Goal: Transaction & Acquisition: Purchase product/service

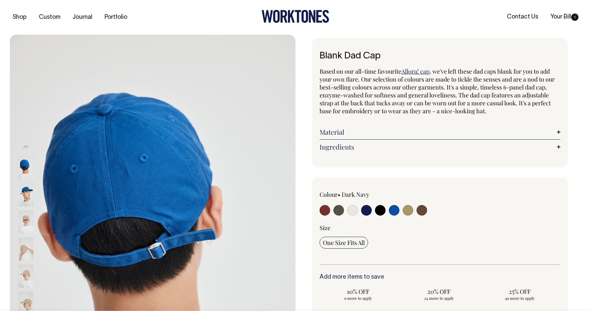
select select "Dark Navy"
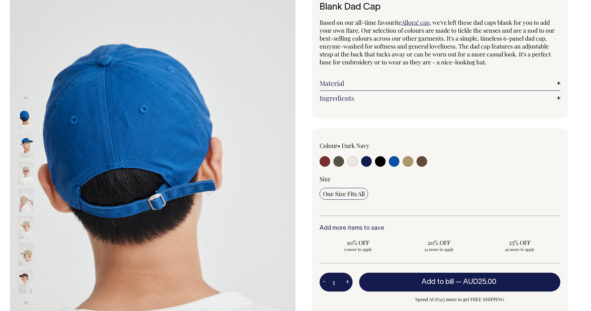
scroll to position [46, 0]
click at [27, 143] on img at bounding box center [25, 145] width 15 height 23
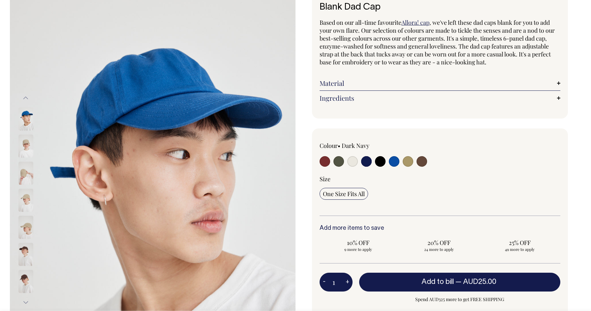
click at [28, 147] on img at bounding box center [25, 145] width 15 height 23
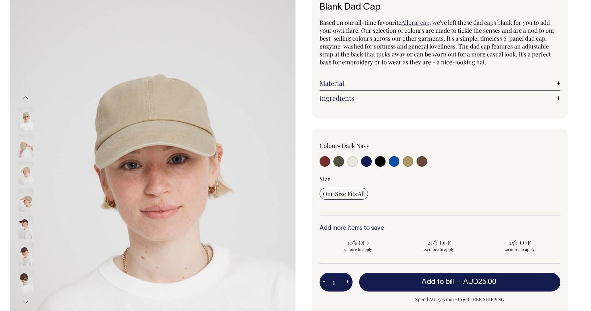
click at [28, 162] on img at bounding box center [25, 172] width 15 height 23
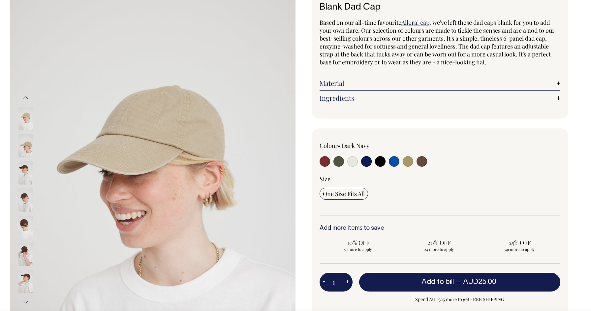
click at [27, 164] on img at bounding box center [25, 172] width 15 height 23
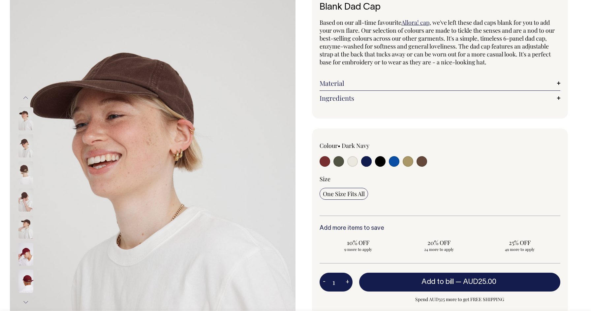
click at [27, 164] on img at bounding box center [25, 172] width 15 height 23
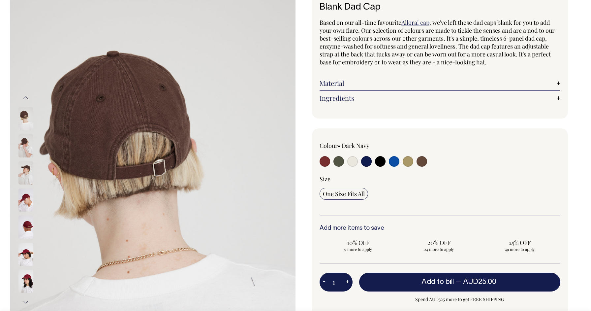
click at [27, 177] on img at bounding box center [25, 172] width 15 height 23
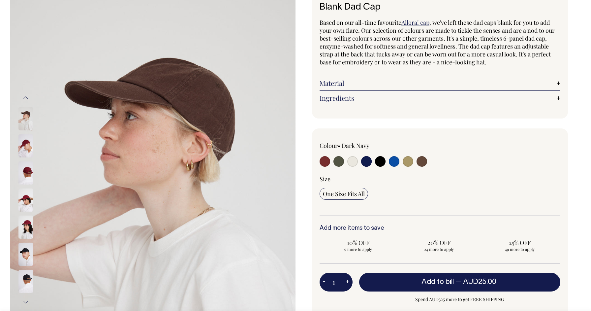
click at [28, 190] on img at bounding box center [25, 199] width 15 height 23
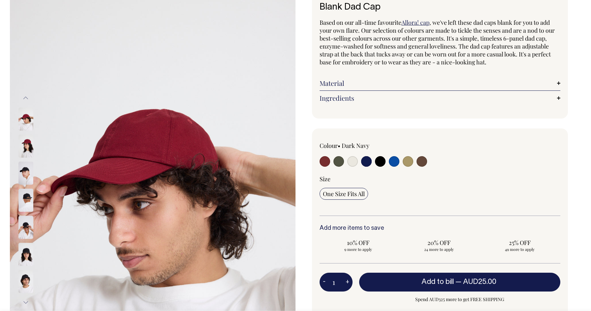
click at [29, 195] on img at bounding box center [25, 199] width 15 height 23
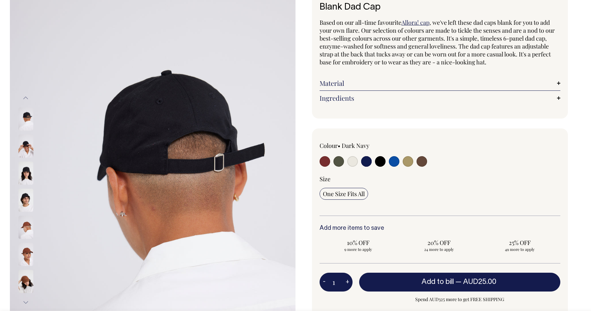
click at [29, 195] on img at bounding box center [25, 199] width 15 height 23
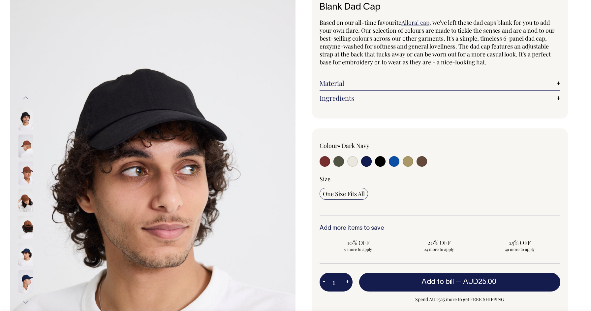
click at [29, 202] on img at bounding box center [25, 199] width 15 height 23
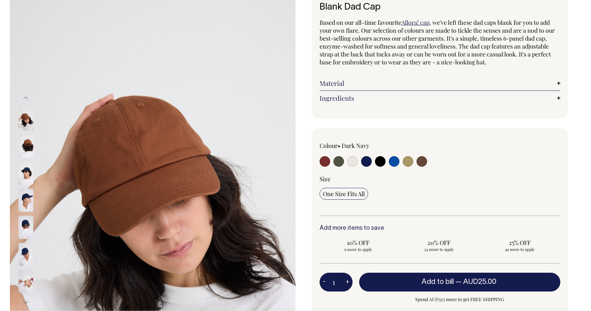
click at [29, 210] on img at bounding box center [25, 199] width 15 height 23
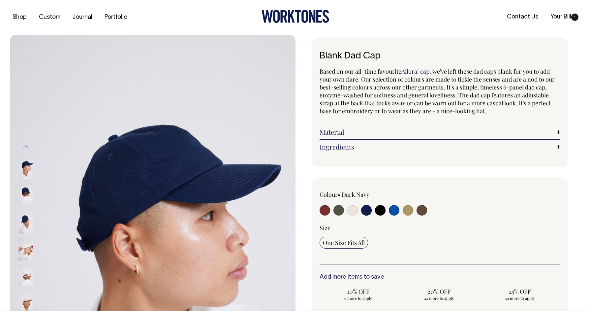
scroll to position [0, 0]
click at [366, 208] on input "radio" at bounding box center [366, 210] width 11 height 11
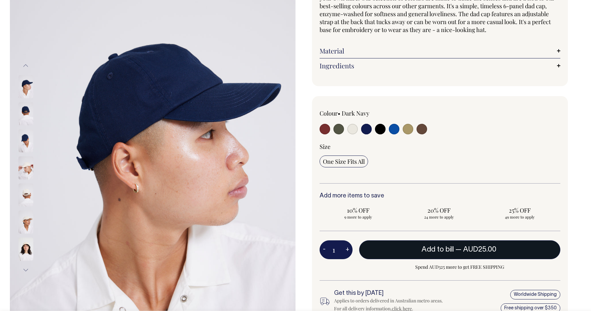
scroll to position [81, 0]
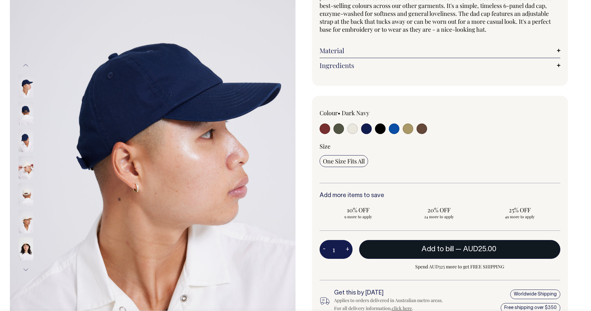
click at [394, 250] on button "Add to bill — AUD25.00" at bounding box center [459, 249] width 201 height 18
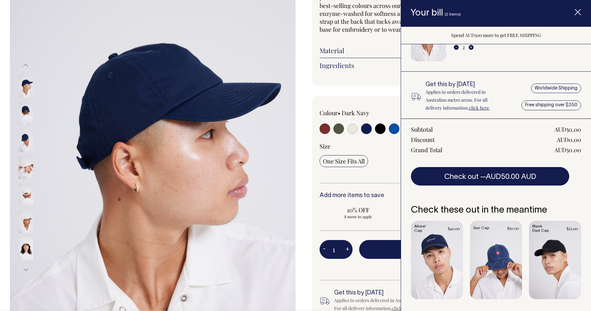
click at [574, 12] on span "Item added to your cart" at bounding box center [578, 13] width 26 height 28
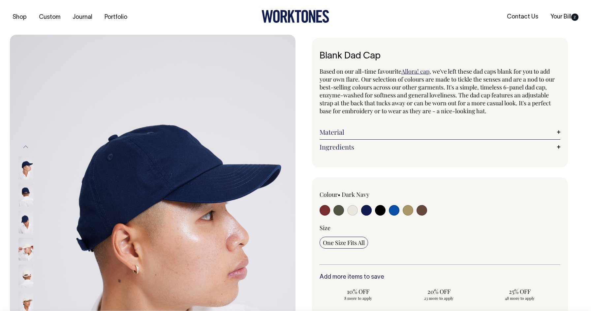
scroll to position [0, 0]
click at [565, 18] on link "Your Bill 2" at bounding box center [564, 17] width 33 height 11
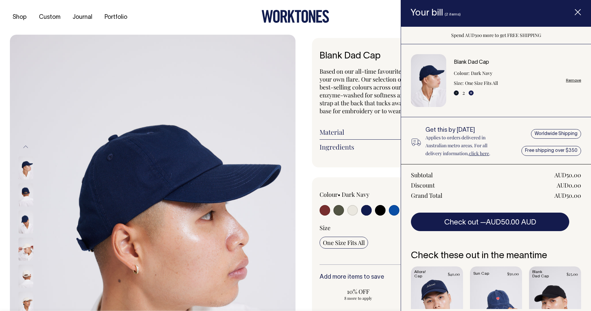
click at [457, 94] on button "-" at bounding box center [456, 92] width 5 height 5
type input "1"
click at [577, 16] on span "Item added to your cart" at bounding box center [578, 13] width 26 height 28
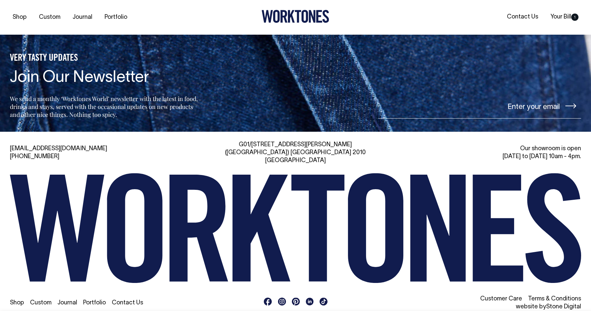
scroll to position [1059, 0]
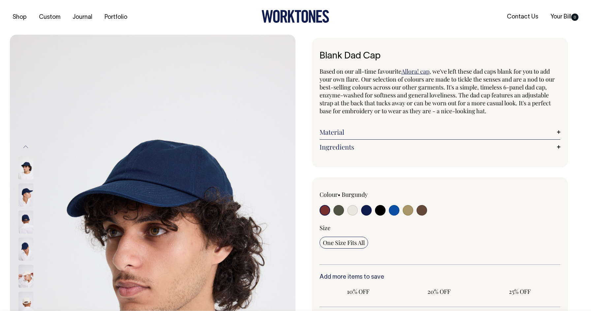
scroll to position [1055, 0]
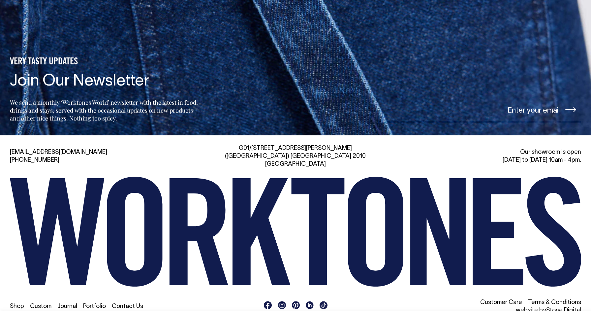
radio input "true"
select select "Dark Navy"
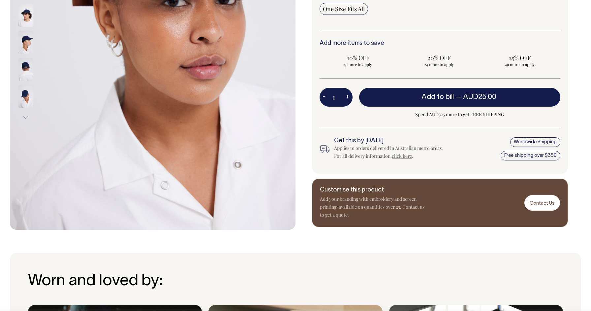
scroll to position [234, 0]
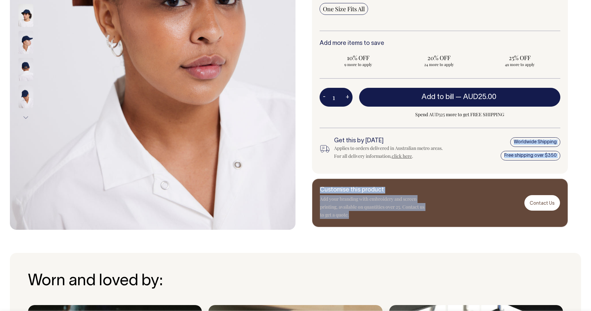
drag, startPoint x: 524, startPoint y: 194, endPoint x: 457, endPoint y: 153, distance: 78.8
click at [457, 153] on div "Blank Dad Cap Based on our all-time favourite Allora! cap , we've left these da…" at bounding box center [439, 15] width 286 height 423
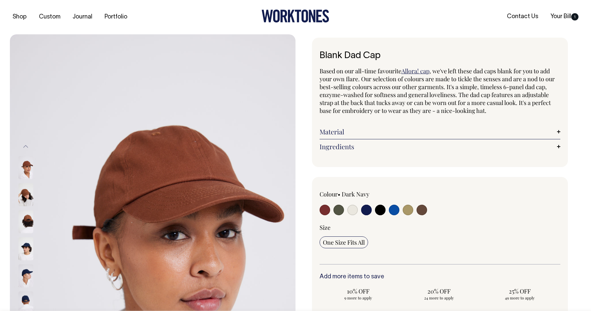
scroll to position [0, 0]
click at [22, 194] on img at bounding box center [25, 194] width 15 height 23
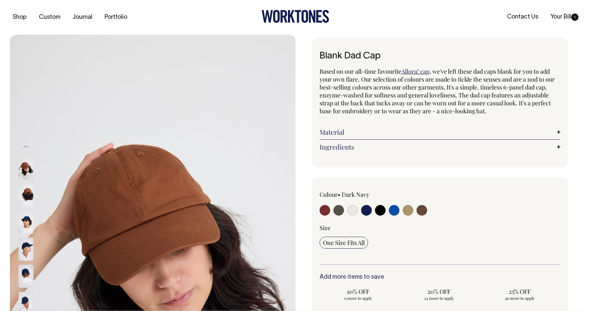
click at [365, 211] on input "radio" at bounding box center [366, 210] width 11 height 11
click at [364, 209] on input "radio" at bounding box center [366, 210] width 11 height 11
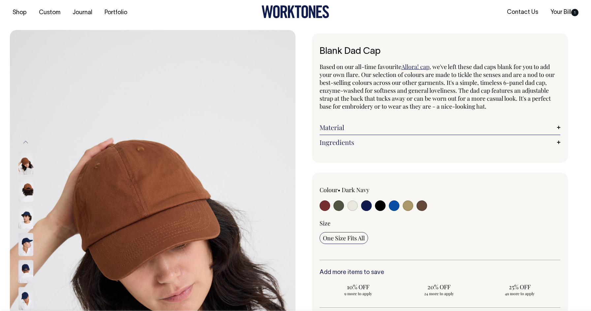
scroll to position [5, 0]
click at [28, 224] on img at bounding box center [25, 216] width 15 height 23
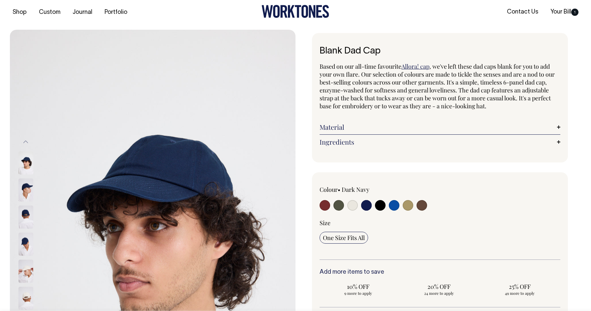
click at [26, 195] on img at bounding box center [25, 189] width 15 height 23
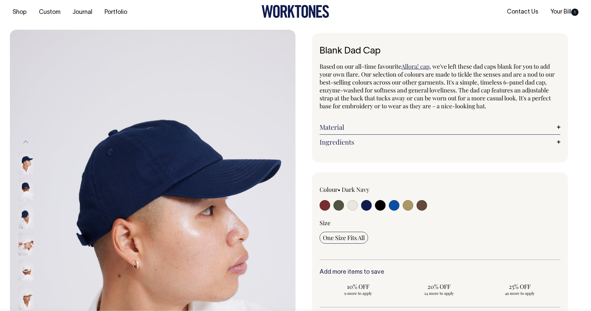
click at [327, 206] on input "radio" at bounding box center [325, 205] width 11 height 11
radio input "true"
select select "Burgundy"
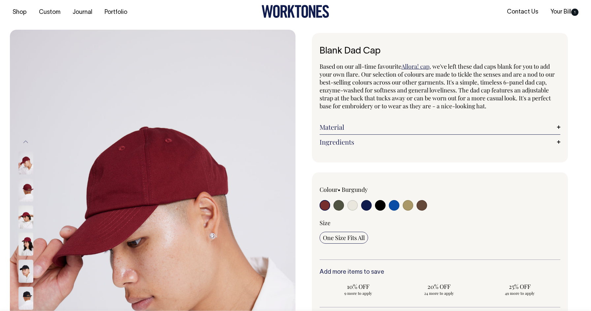
click at [409, 205] on input "radio" at bounding box center [408, 205] width 11 height 11
radio input "true"
select select "Washed Khaki"
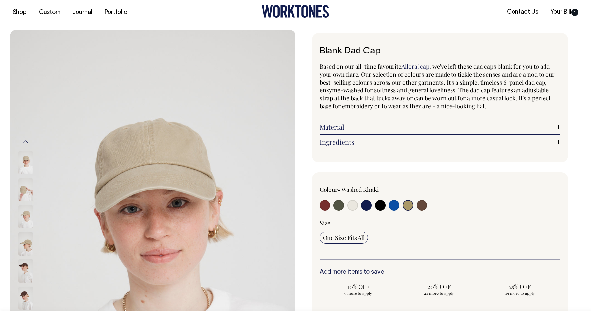
click at [423, 202] on input "radio" at bounding box center [422, 205] width 11 height 11
radio input "true"
select select "Espresso"
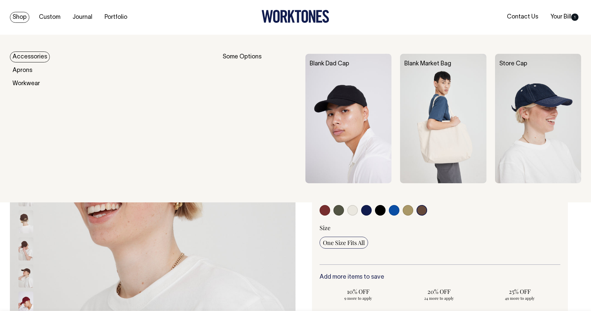
click at [16, 16] on link "Shop" at bounding box center [19, 17] width 19 height 11
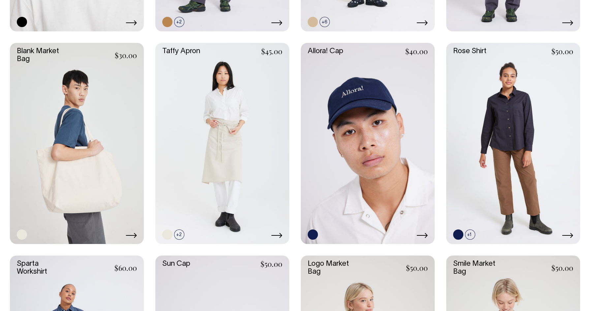
scroll to position [1002, 0]
click at [332, 140] on link at bounding box center [368, 143] width 134 height 201
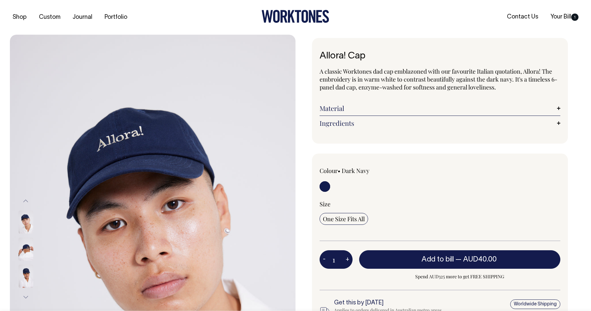
click at [29, 248] on img at bounding box center [25, 248] width 15 height 23
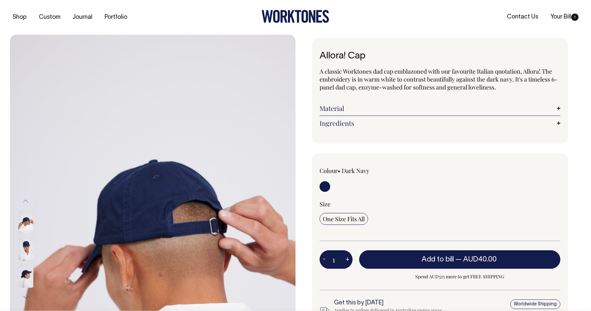
click at [27, 276] on img at bounding box center [25, 275] width 15 height 23
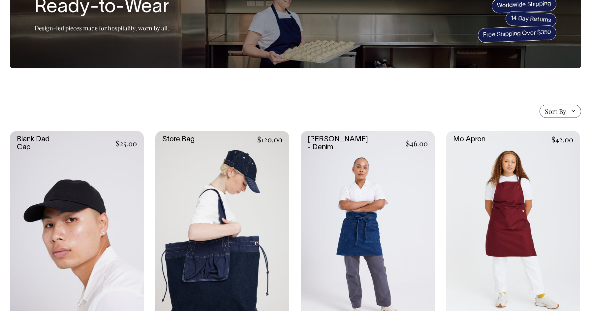
click at [83, 196] on link at bounding box center [77, 231] width 134 height 201
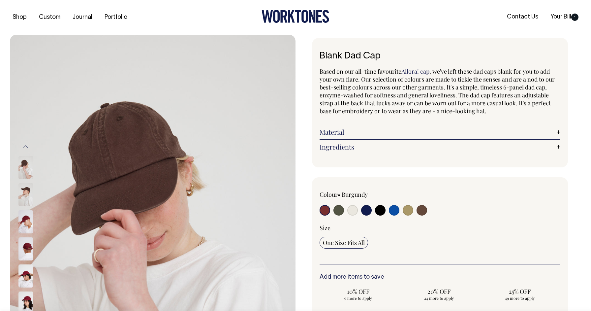
click at [25, 147] on button "Previous" at bounding box center [26, 146] width 10 height 15
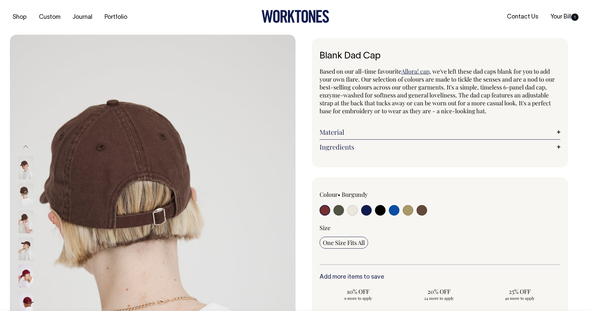
click at [25, 147] on button "Previous" at bounding box center [26, 146] width 10 height 15
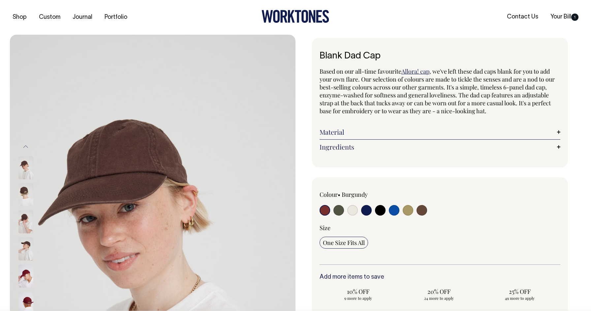
click at [25, 147] on button "Previous" at bounding box center [26, 146] width 10 height 15
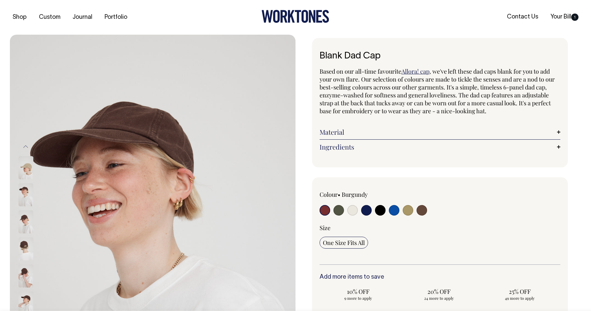
click at [25, 147] on button "Previous" at bounding box center [26, 146] width 10 height 15
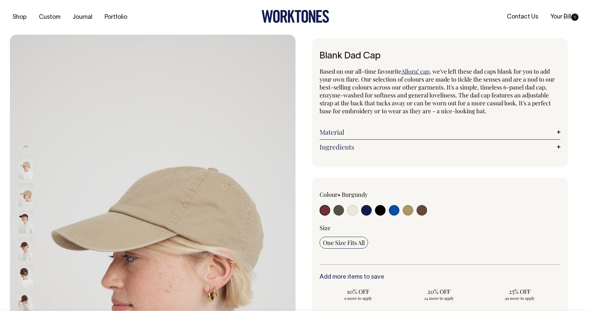
click at [25, 147] on button "Previous" at bounding box center [26, 146] width 10 height 15
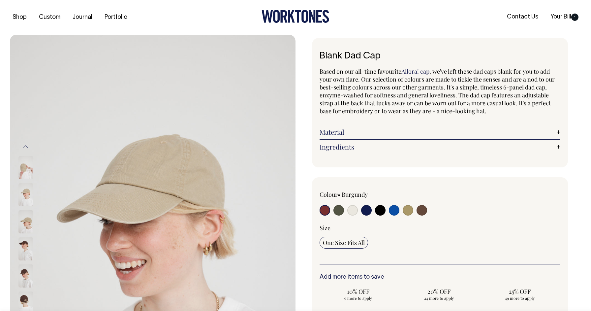
click at [25, 147] on button "Previous" at bounding box center [26, 146] width 10 height 15
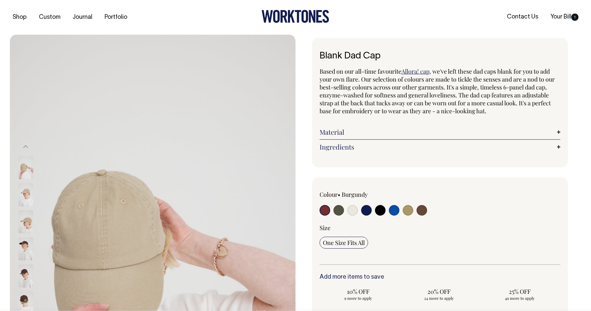
drag, startPoint x: 24, startPoint y: 174, endPoint x: 23, endPoint y: 260, distance: 86.1
click at [23, 260] on div at bounding box center [34, 275] width 33 height 2245
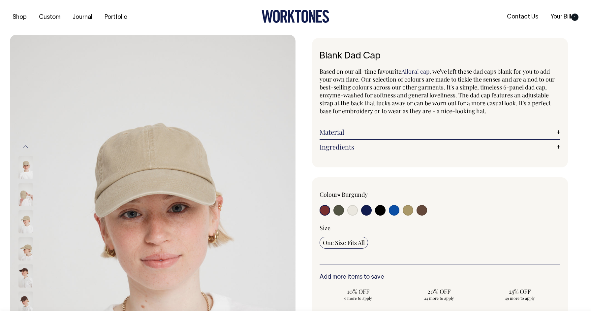
click at [26, 143] on button "Previous" at bounding box center [26, 146] width 10 height 15
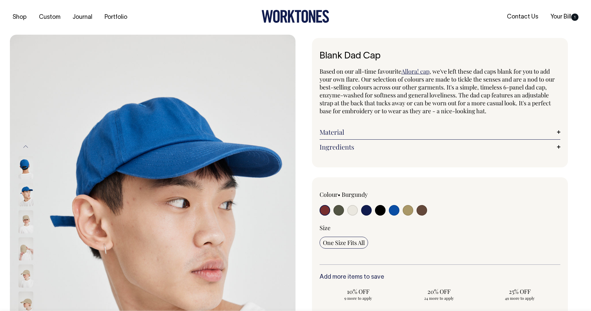
click at [26, 143] on button "Previous" at bounding box center [26, 146] width 10 height 15
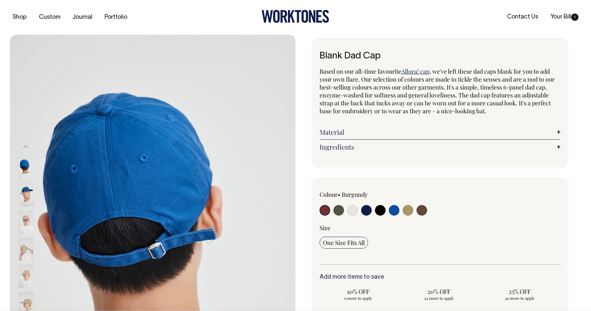
click at [26, 143] on button "Previous" at bounding box center [26, 147] width 10 height 15
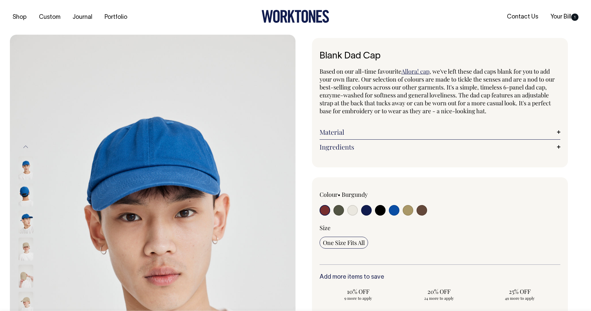
click at [26, 143] on button "Previous" at bounding box center [26, 147] width 10 height 15
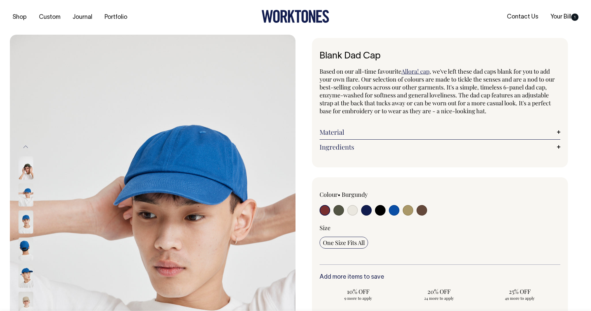
click at [26, 143] on button "Previous" at bounding box center [26, 147] width 10 height 15
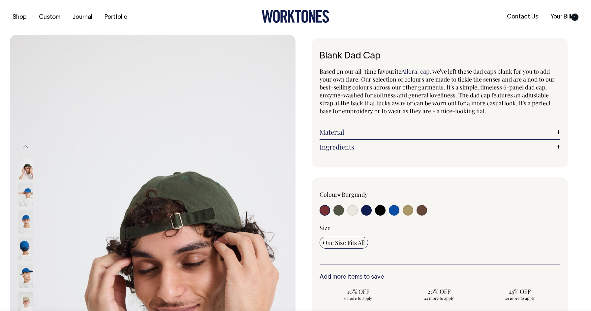
click at [26, 143] on button "Previous" at bounding box center [26, 147] width 10 height 15
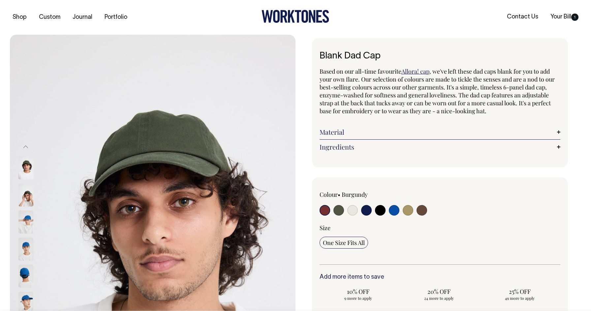
click at [26, 143] on button "Previous" at bounding box center [26, 147] width 10 height 15
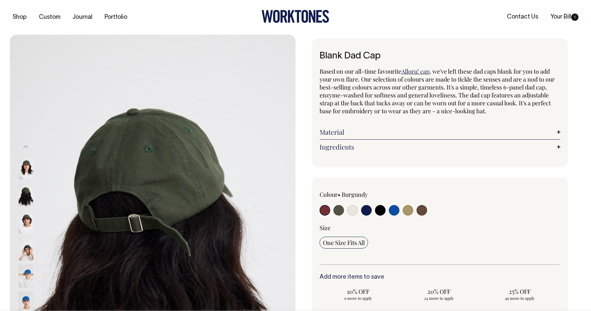
click at [26, 143] on button "Previous" at bounding box center [26, 147] width 10 height 15
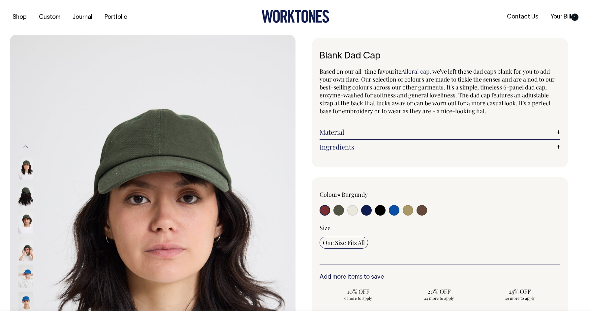
click at [26, 143] on button "Previous" at bounding box center [26, 147] width 10 height 15
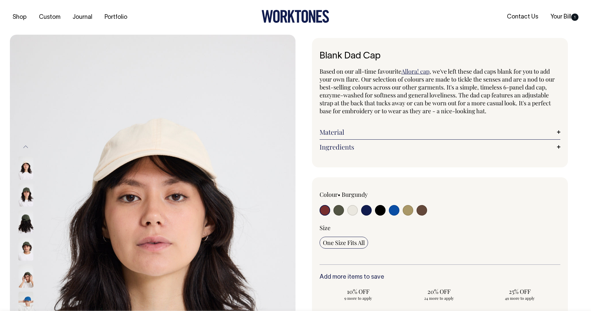
click at [26, 143] on button "Previous" at bounding box center [26, 147] width 10 height 15
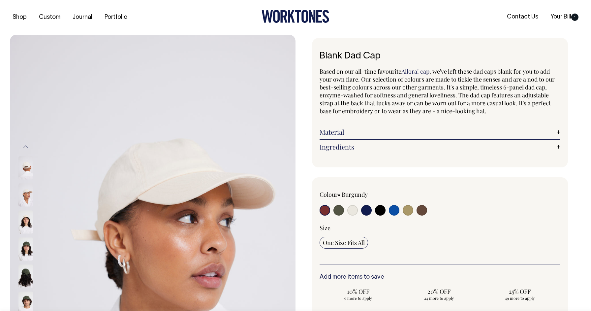
click at [26, 143] on button "Previous" at bounding box center [26, 147] width 10 height 15
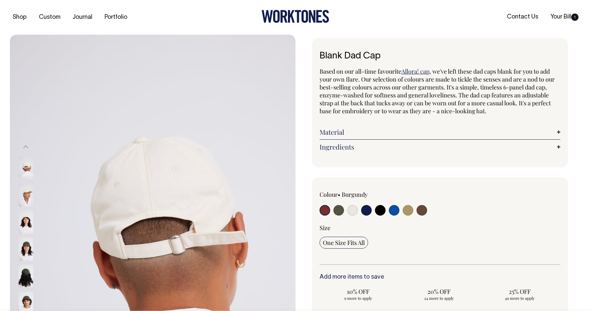
click at [26, 143] on button "Previous" at bounding box center [26, 147] width 10 height 15
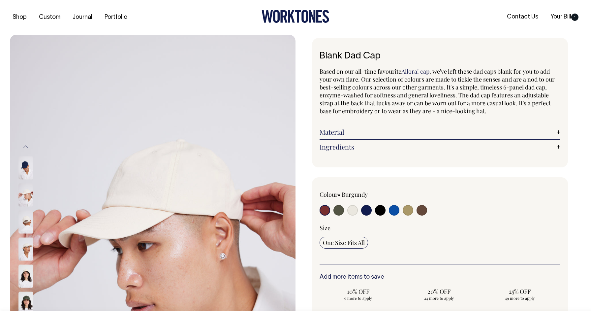
click at [26, 143] on button "Previous" at bounding box center [26, 147] width 10 height 15
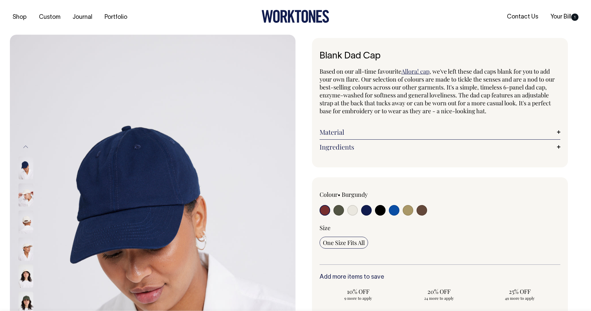
click at [26, 143] on button "Previous" at bounding box center [26, 147] width 10 height 15
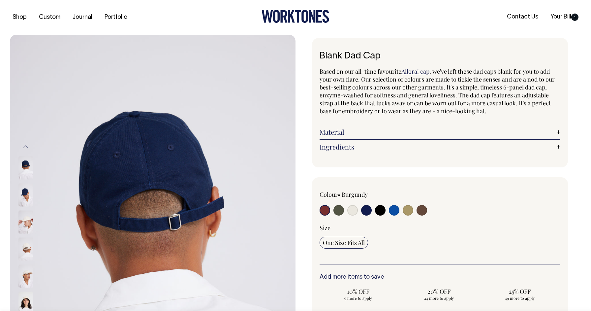
click at [26, 143] on button "Previous" at bounding box center [26, 147] width 10 height 15
click at [25, 145] on button "Previous" at bounding box center [26, 147] width 10 height 15
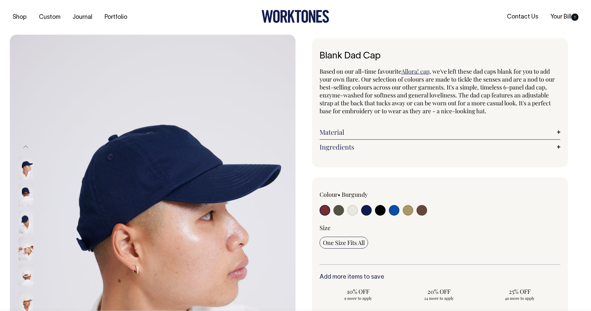
click at [25, 145] on button "Previous" at bounding box center [26, 147] width 10 height 15
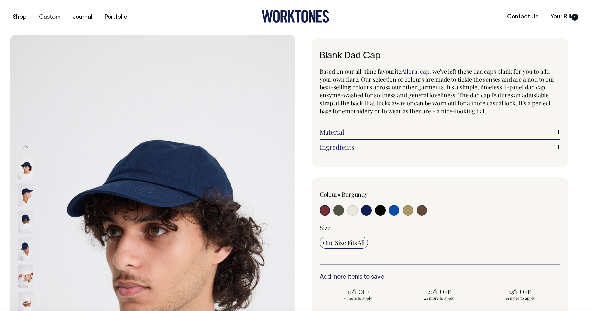
click at [25, 145] on button "Previous" at bounding box center [26, 147] width 10 height 15
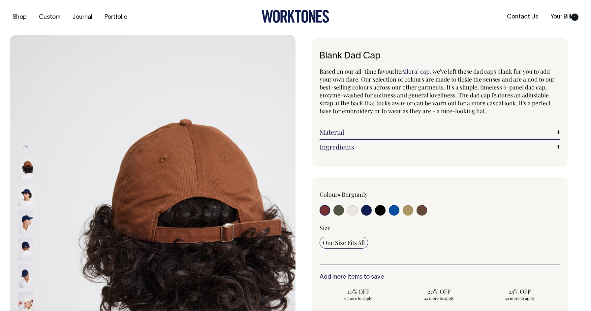
click at [24, 194] on img at bounding box center [25, 194] width 15 height 23
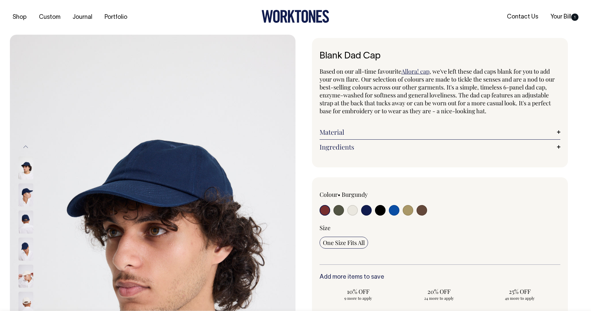
click at [27, 254] on img at bounding box center [25, 248] width 15 height 23
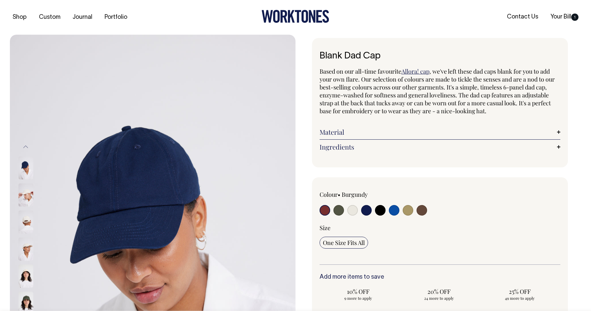
click at [24, 150] on button "Previous" at bounding box center [26, 147] width 10 height 15
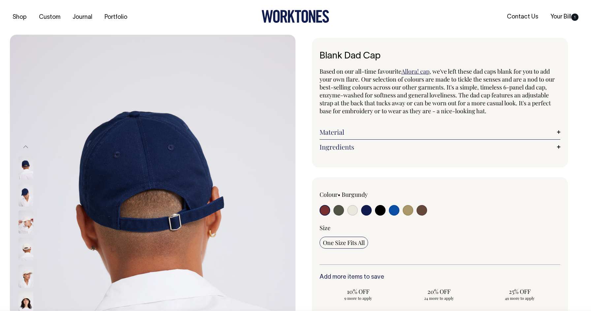
click at [26, 195] on img at bounding box center [25, 194] width 15 height 23
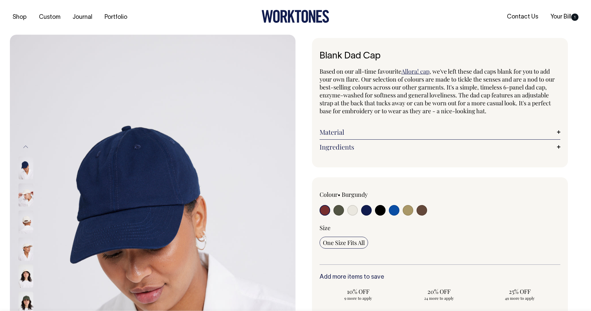
click at [26, 147] on button "Previous" at bounding box center [26, 147] width 10 height 15
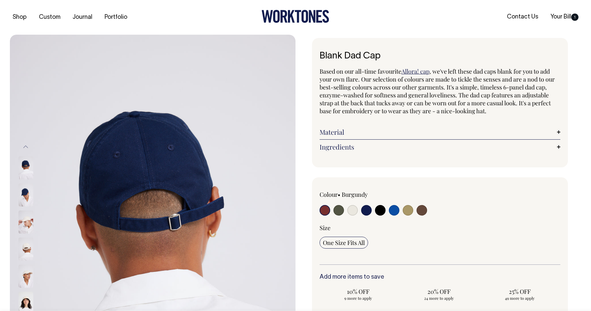
click at [25, 168] on img at bounding box center [25, 167] width 15 height 23
